Goal: Information Seeking & Learning: Learn about a topic

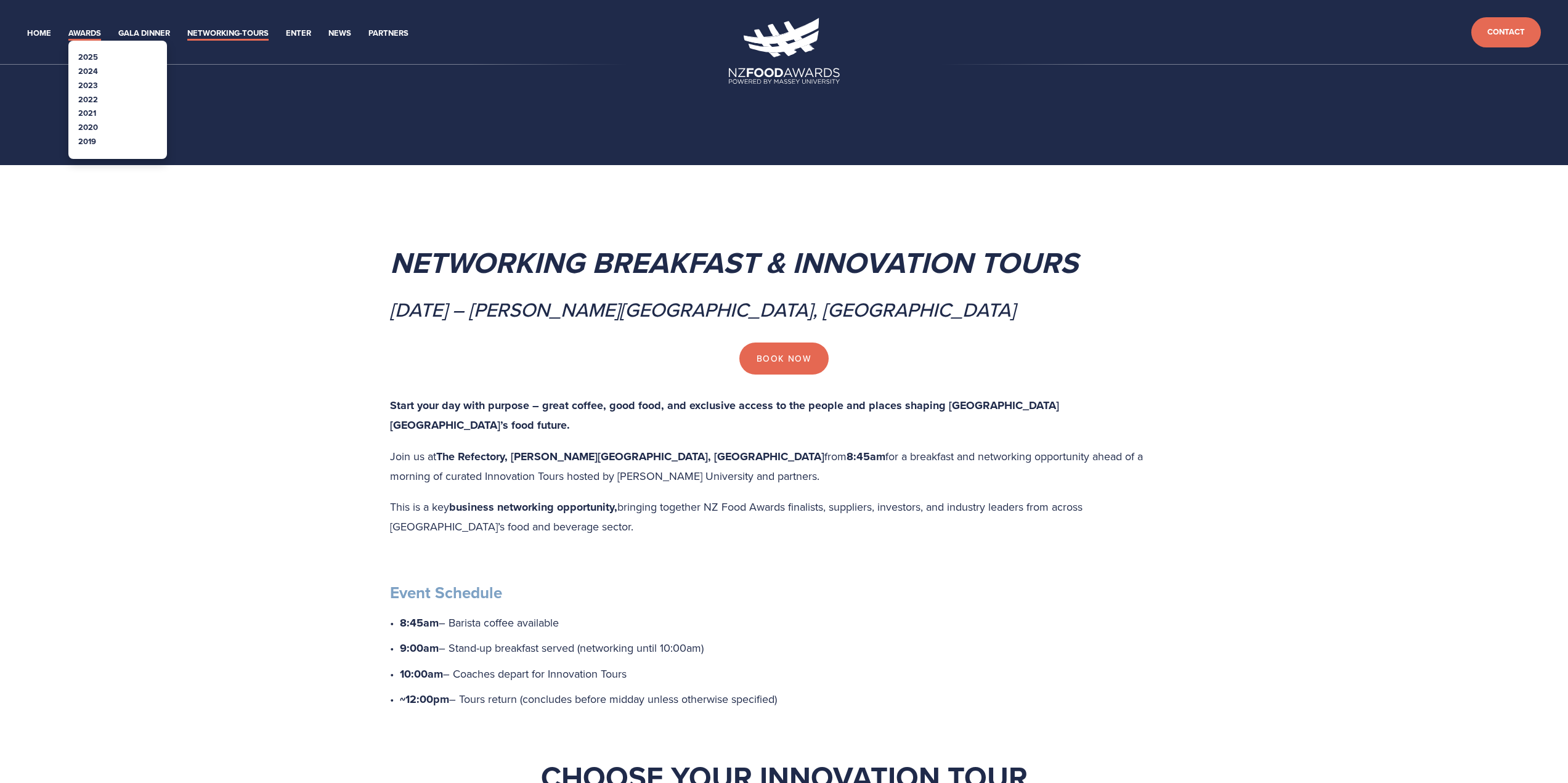
click at [90, 31] on link "Awards" at bounding box center [84, 34] width 33 height 14
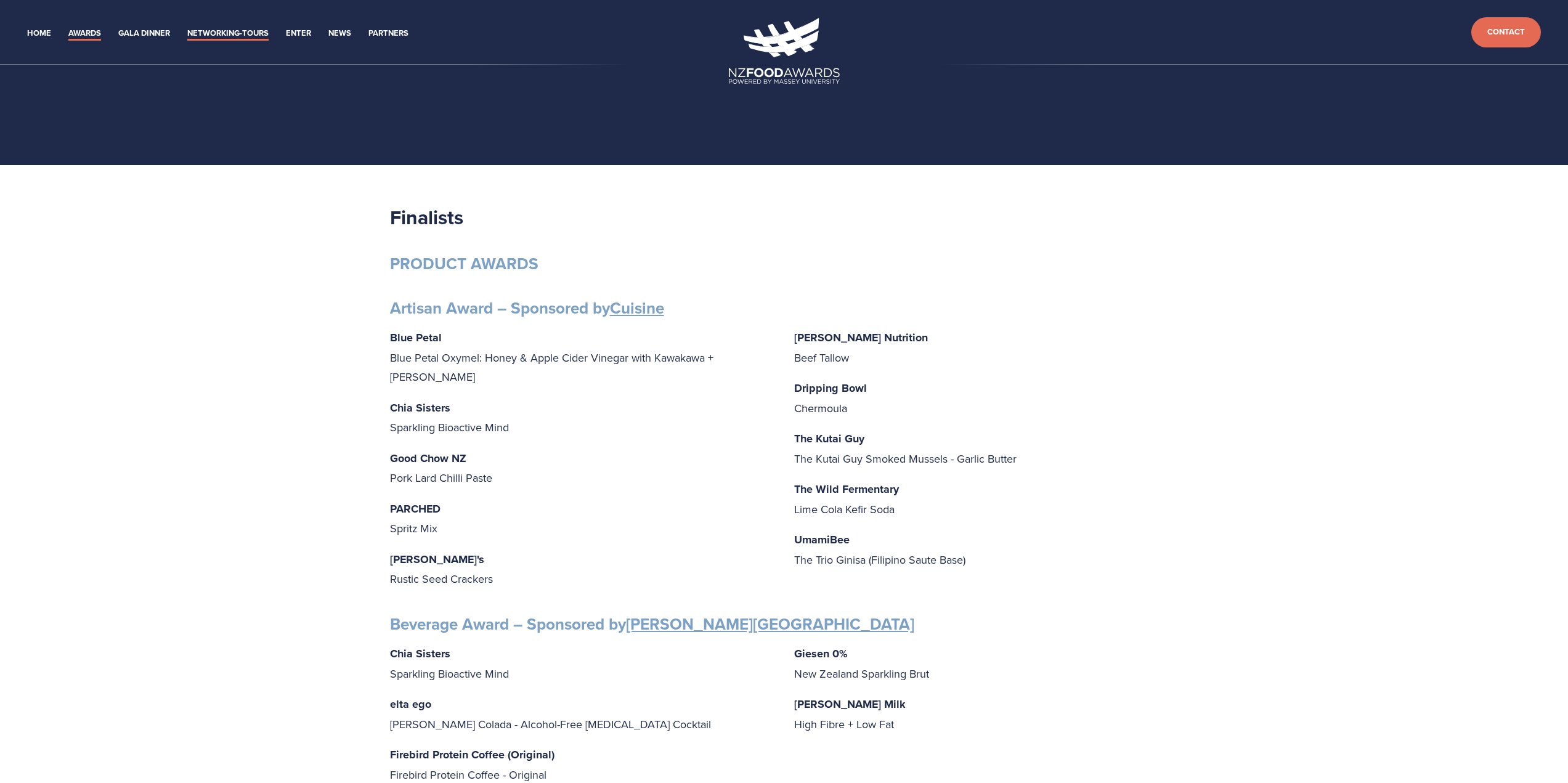
click at [231, 31] on link "Networking-Tours" at bounding box center [228, 34] width 81 height 14
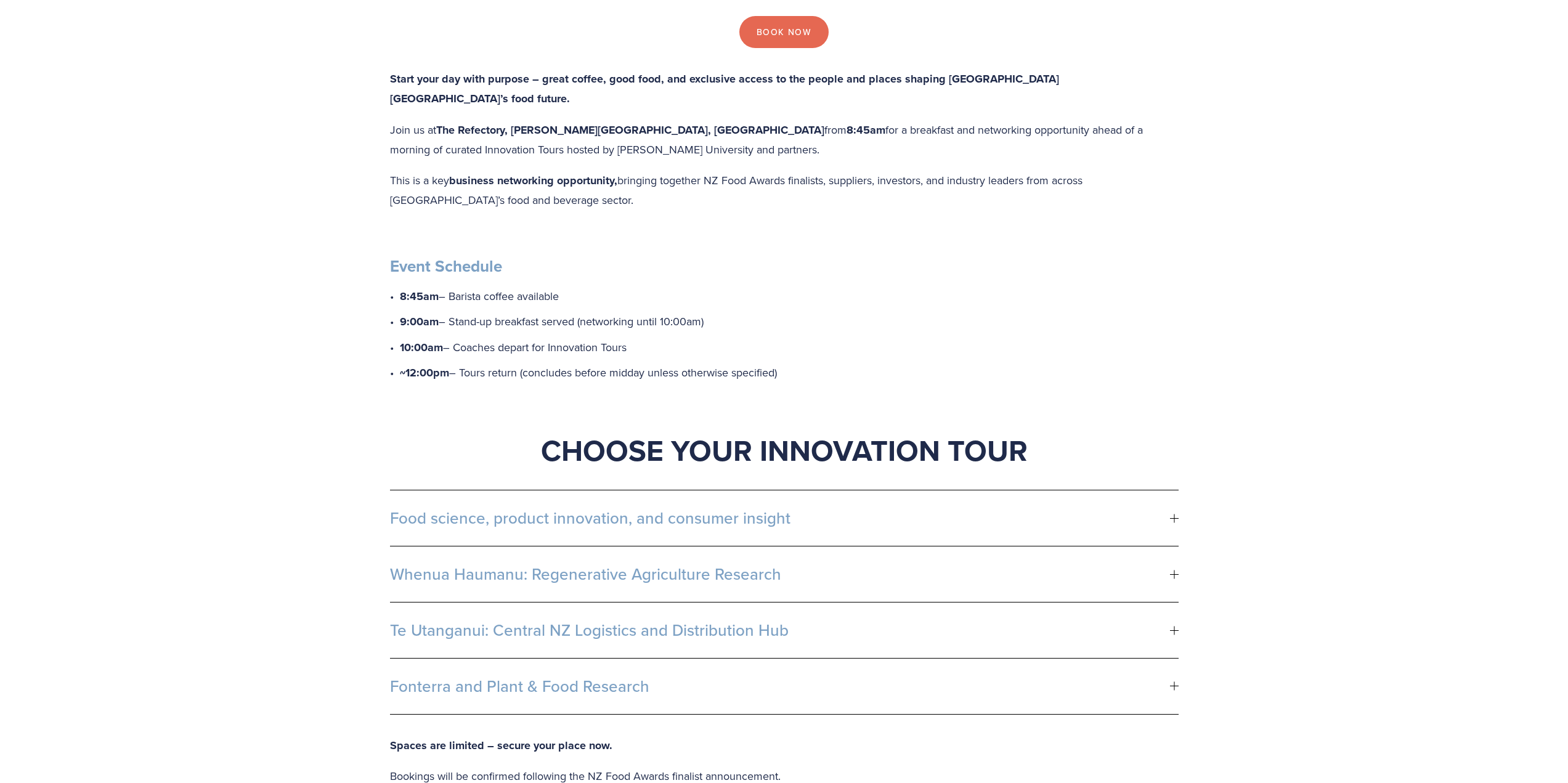
scroll to position [308, 0]
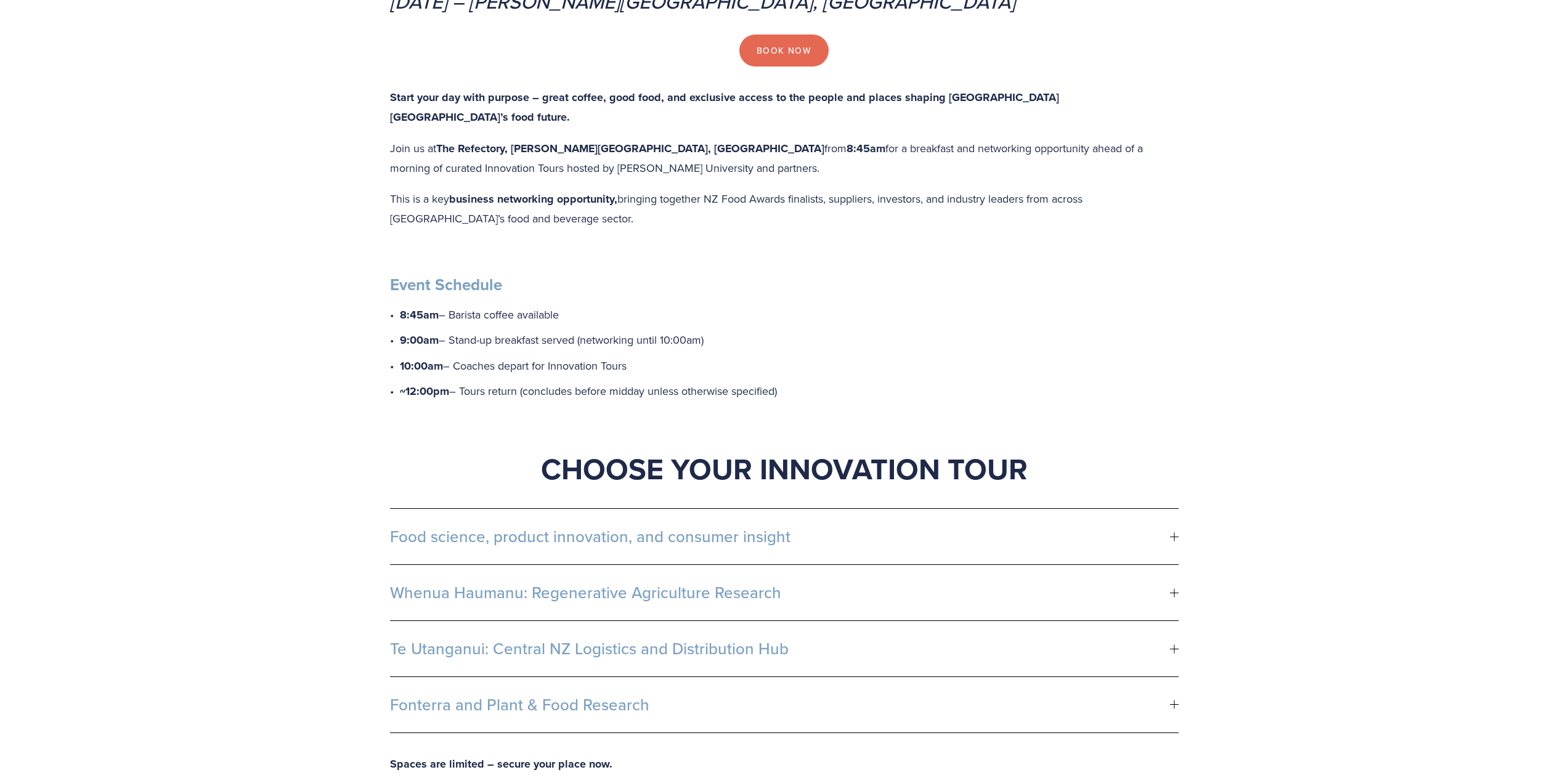
click at [1177, 644] on div at bounding box center [1174, 648] width 9 height 9
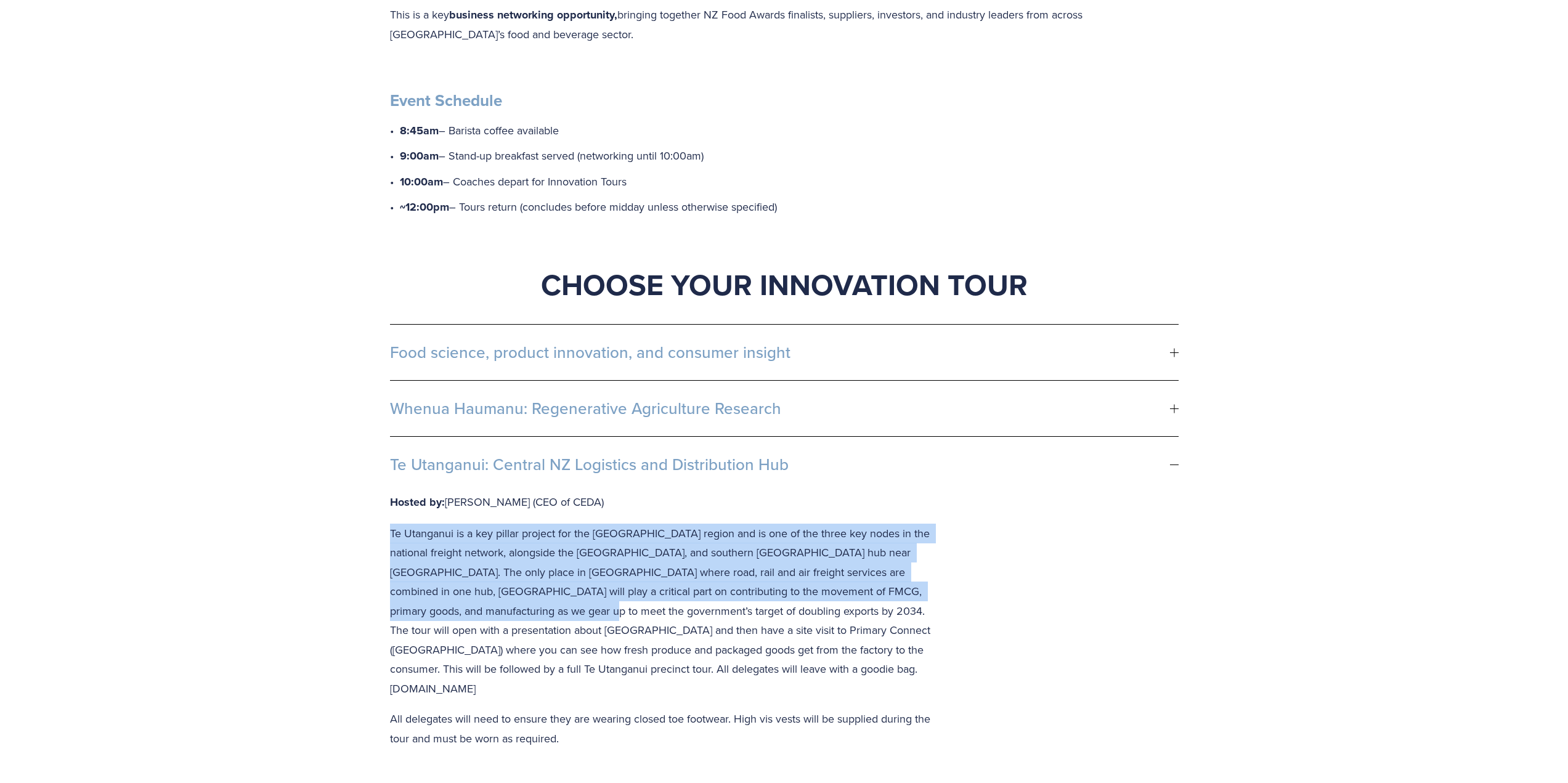
scroll to position [493, 0]
drag, startPoint x: 390, startPoint y: 576, endPoint x: 631, endPoint y: 585, distance: 241.2
click at [631, 585] on p "Te Utanganui is a key pillar project for the Manawatū region and is one of the …" at bounding box center [666, 610] width 552 height 175
copy p "Te Utanganui is a key pillar project for the Manawatū region and is one of the …"
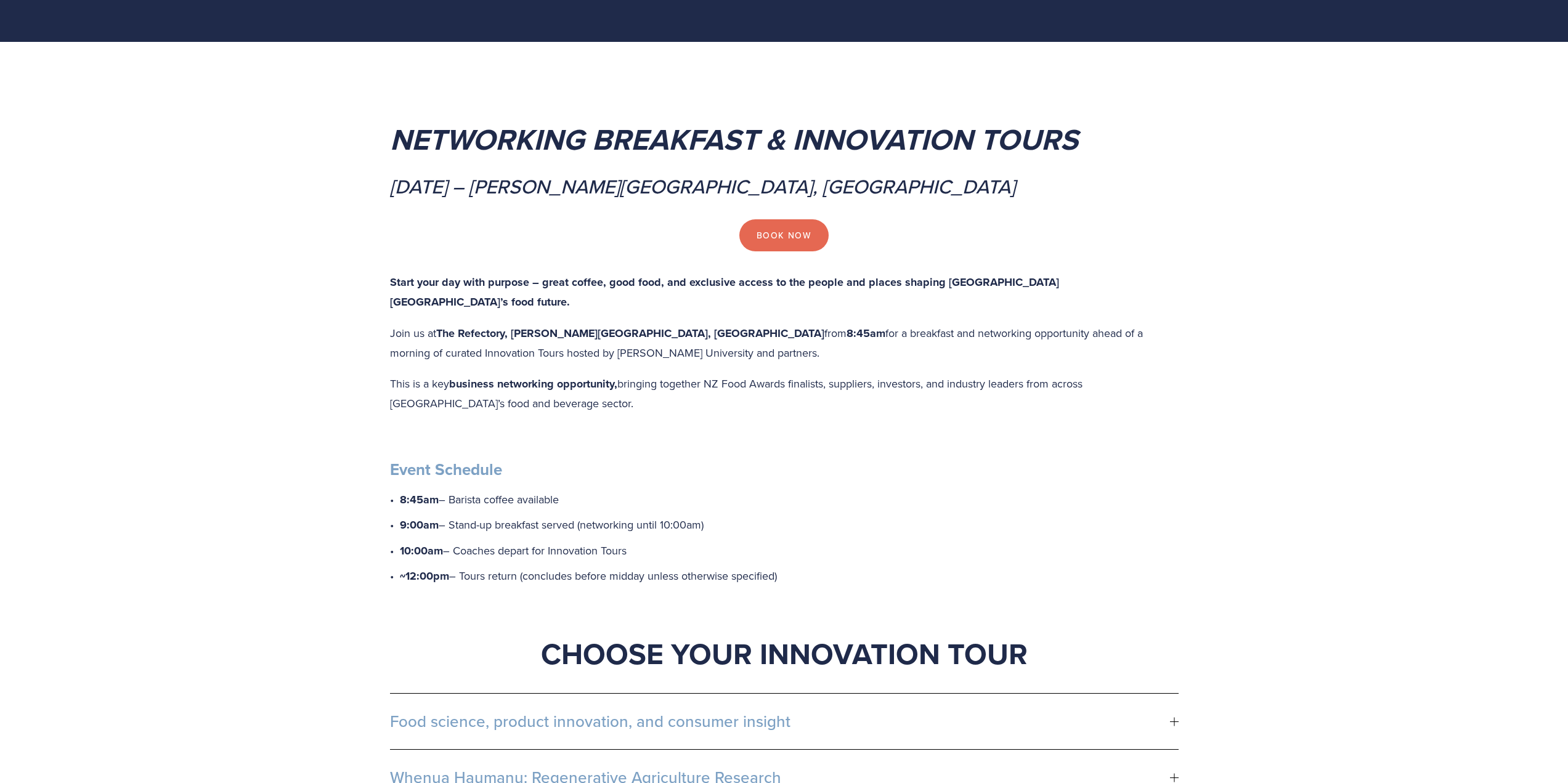
scroll to position [0, 0]
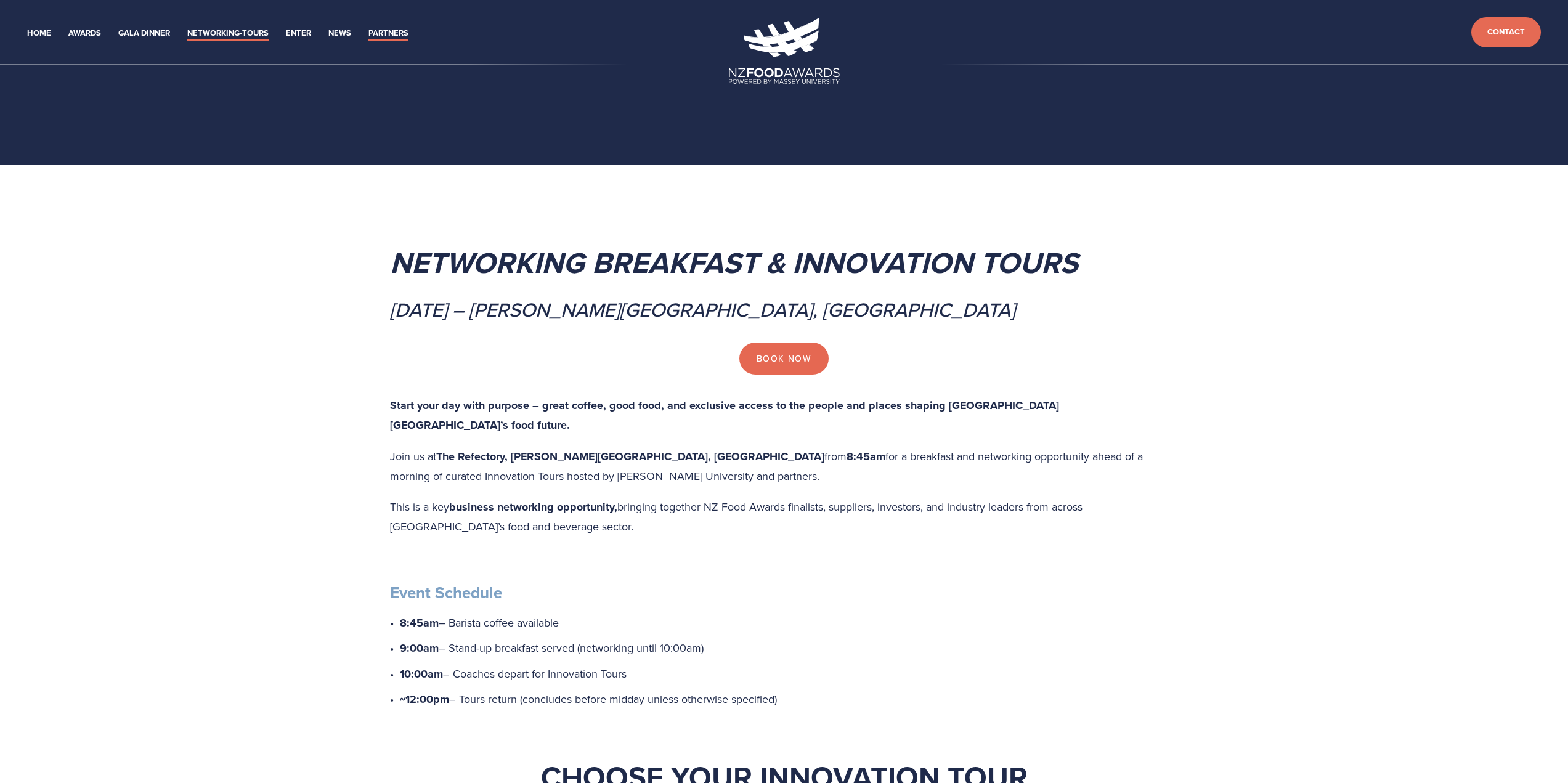
click at [388, 34] on link "Partners" at bounding box center [388, 34] width 40 height 14
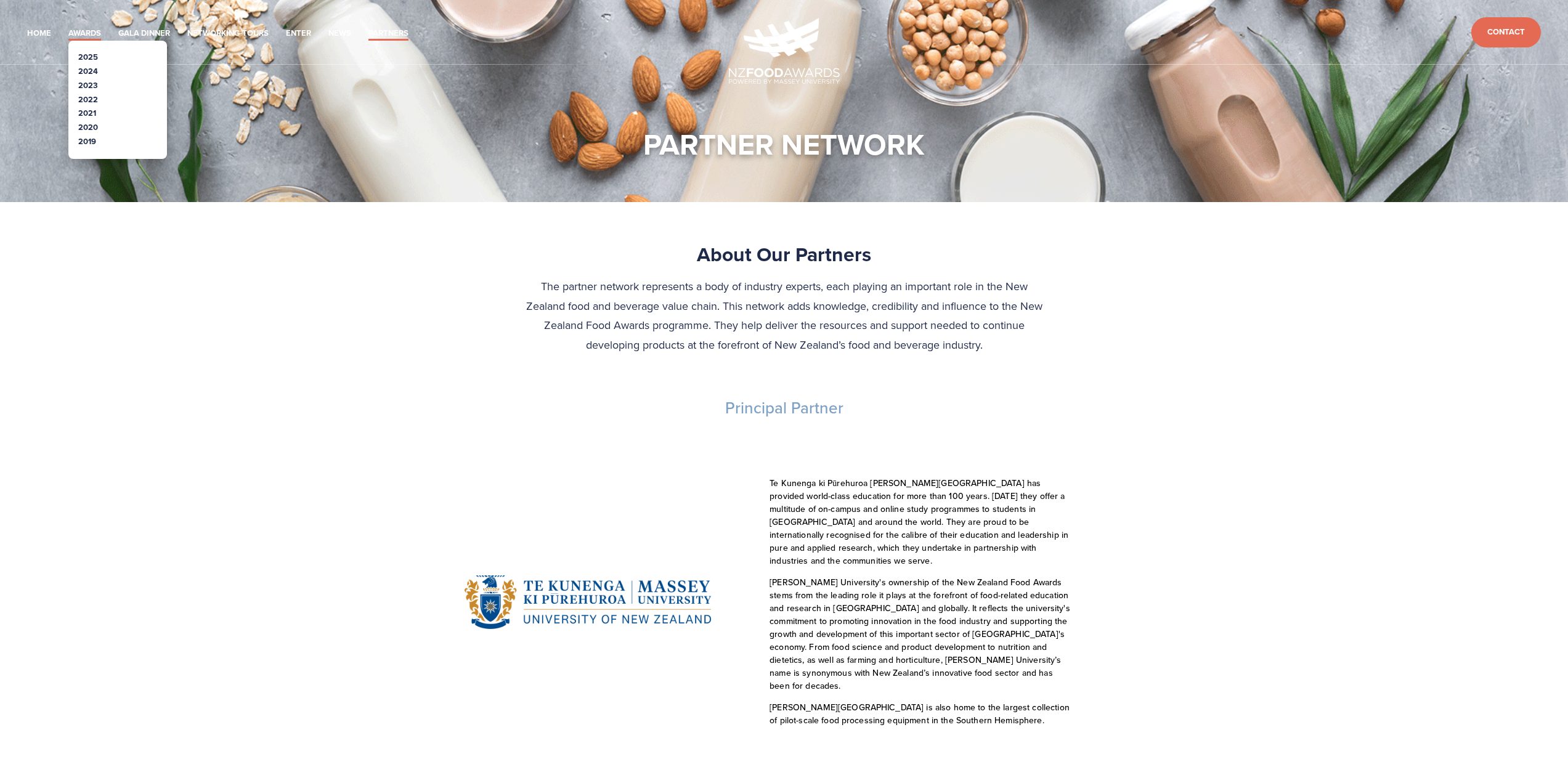
click at [79, 29] on link "Awards" at bounding box center [84, 34] width 33 height 14
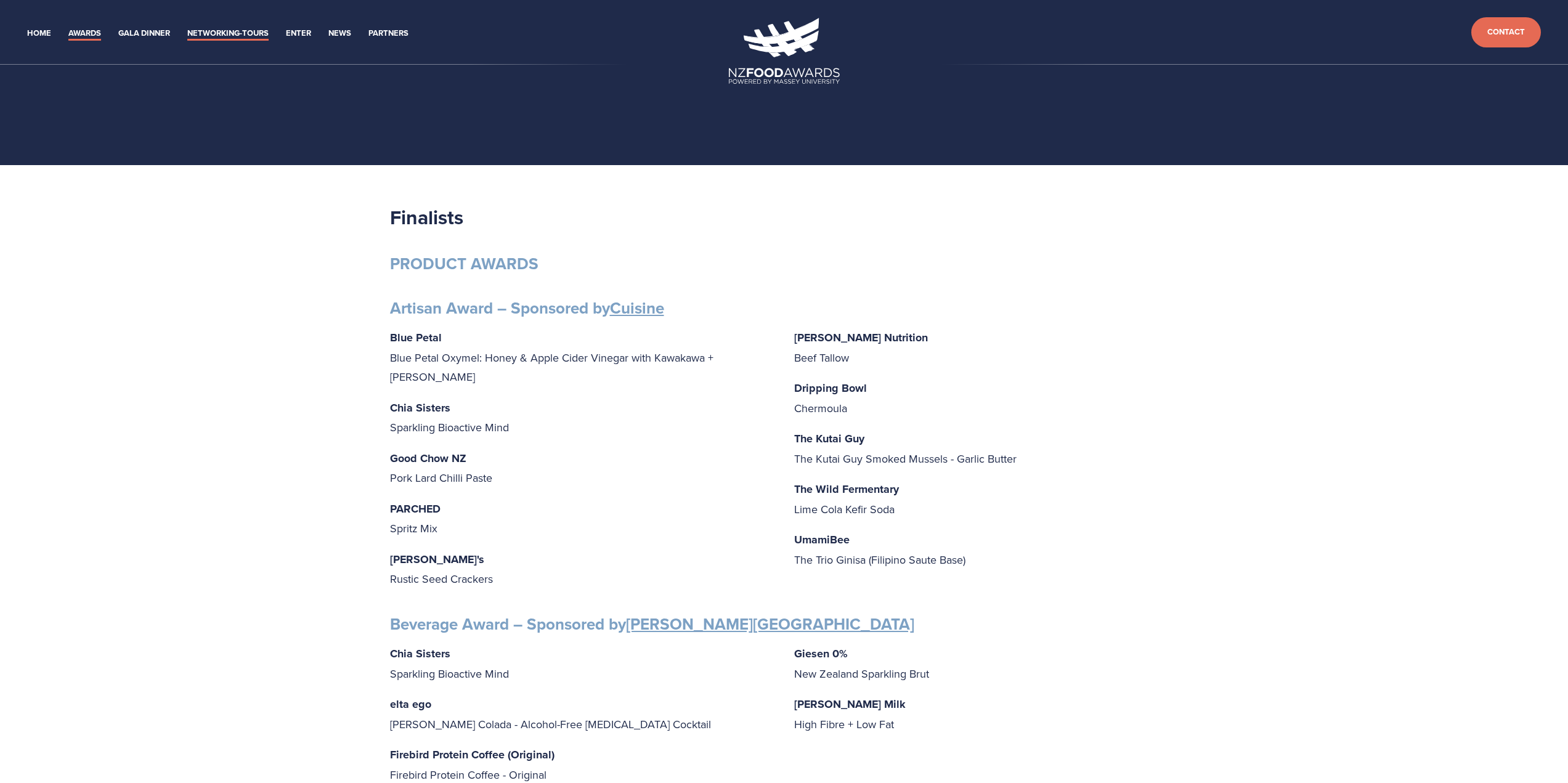
click at [238, 32] on link "Networking-Tours" at bounding box center [228, 34] width 81 height 14
